Goal: Transaction & Acquisition: Register for event/course

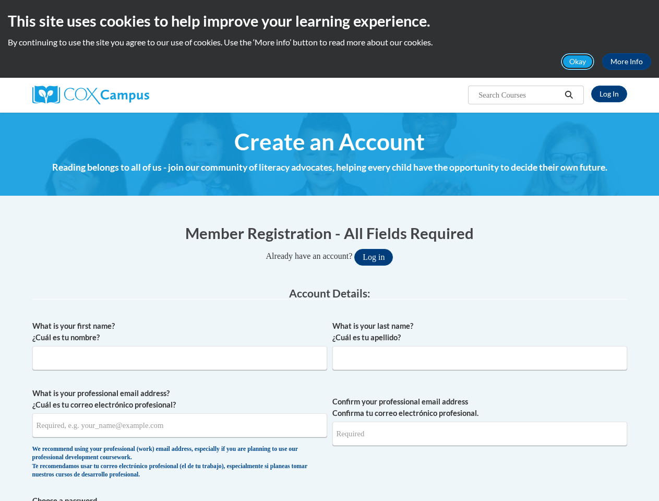
click at [578, 62] on button "Okay" at bounding box center [577, 61] width 33 height 17
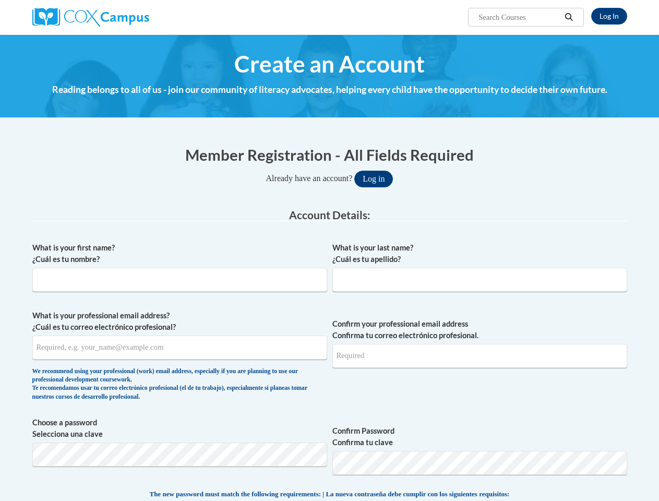
click at [569, 95] on h4 "Reading belongs to all of us - join our community of literacy advocates, helpin…" at bounding box center [329, 90] width 595 height 14
click at [180, 349] on input "What is your professional email address? ¿Cuál es tu correo electrónico profesi…" at bounding box center [179, 348] width 295 height 24
click at [480, 349] on input "Confirm your professional email address Confirma tu correo electrónico profesio…" at bounding box center [480, 356] width 295 height 24
click at [330, 436] on span "Choose a password Selecciona una clave Confirm Password Confirma tu clave" at bounding box center [329, 450] width 595 height 66
click at [330, 498] on span "The new password must match the following requirements: | La nueva contraseña d…" at bounding box center [330, 494] width 360 height 9
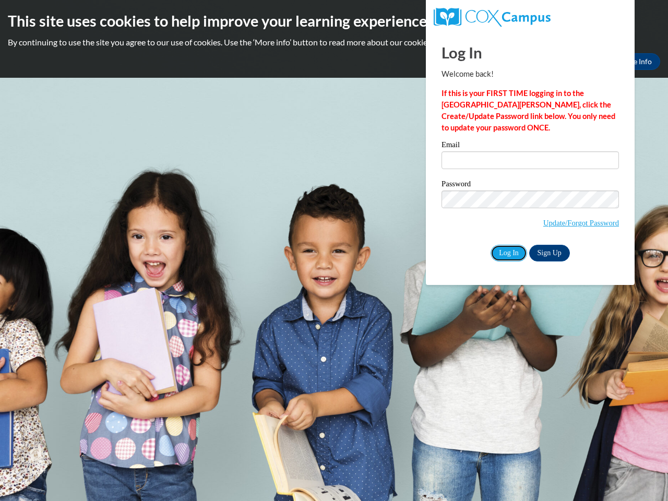
click at [508, 252] on input "Log In" at bounding box center [509, 253] width 37 height 17
